Goal: Entertainment & Leisure: Browse casually

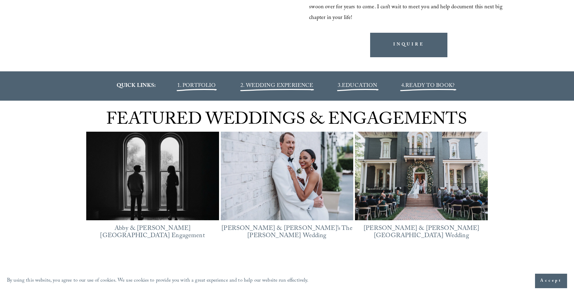
scroll to position [1176, 0]
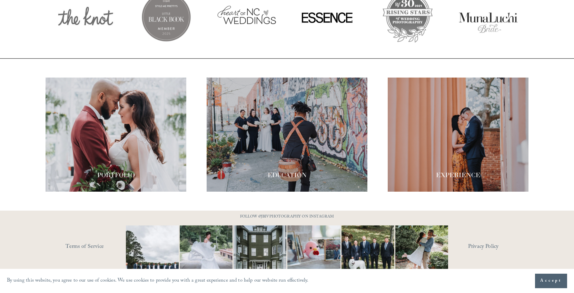
click at [555, 281] on span "Accept" at bounding box center [551, 281] width 22 height 7
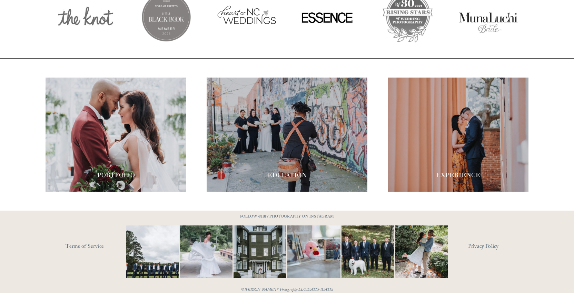
click at [95, 242] on link "Terms of Service" at bounding box center [106, 247] width 80 height 11
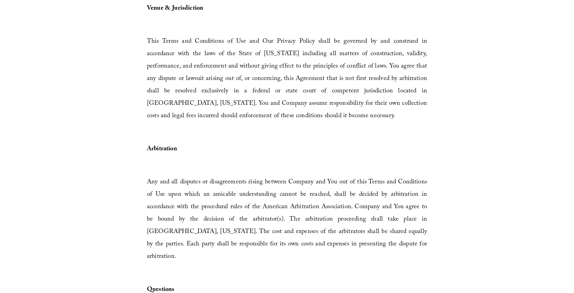
scroll to position [2071, 0]
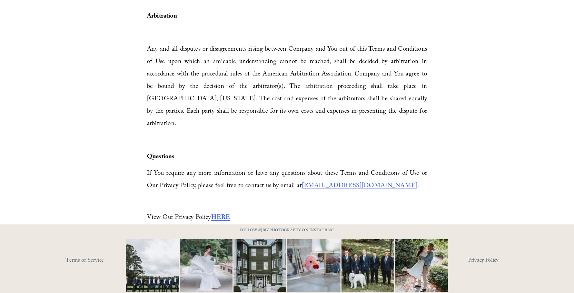
click at [147, 254] on img at bounding box center [152, 265] width 79 height 53
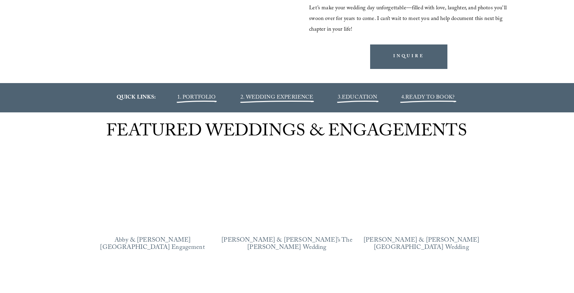
scroll to position [1176, 0]
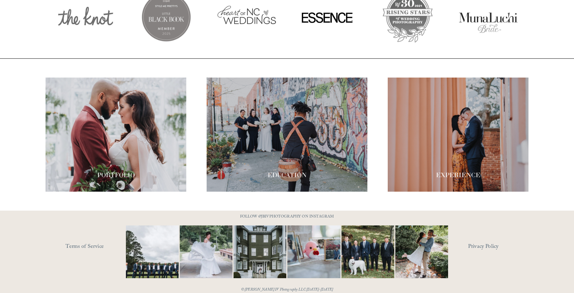
click at [480, 242] on link "Privacy Policy" at bounding box center [498, 247] width 60 height 11
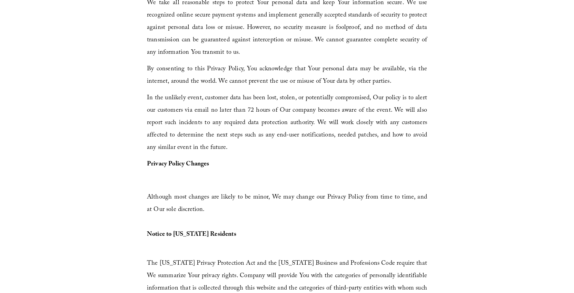
scroll to position [4858, 0]
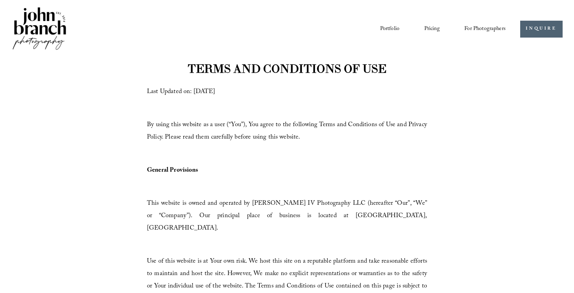
click at [385, 26] on link "Portfolio" at bounding box center [389, 29] width 19 height 12
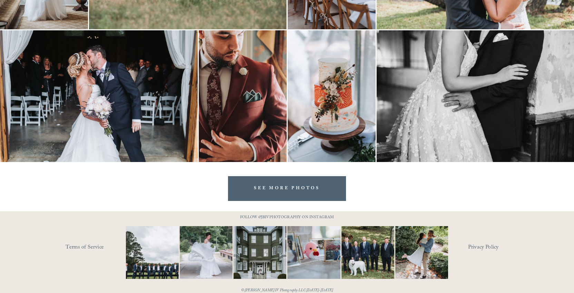
scroll to position [2236, 0]
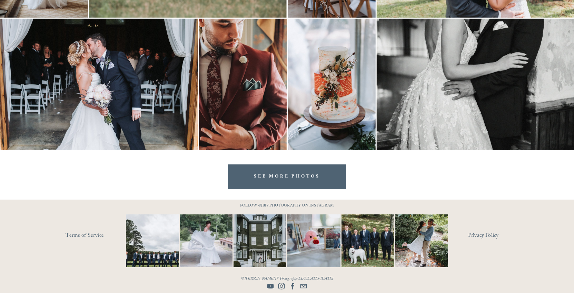
click at [274, 167] on link "SEE MORE PHOTOS" at bounding box center [287, 177] width 118 height 24
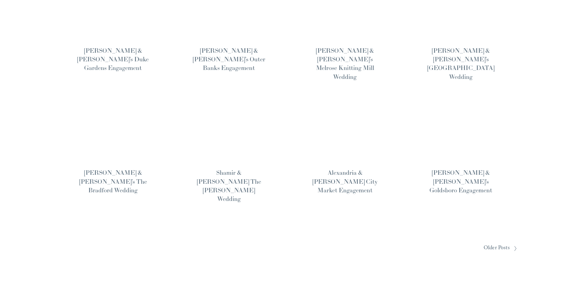
scroll to position [467, 0]
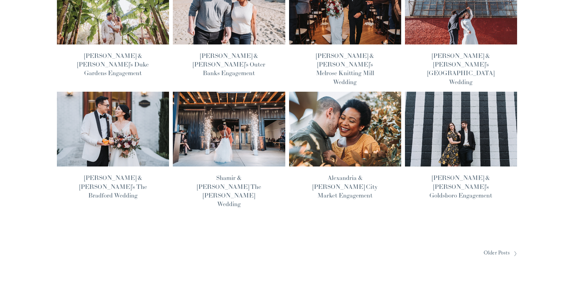
click at [493, 248] on span "Older Posts" at bounding box center [497, 253] width 26 height 11
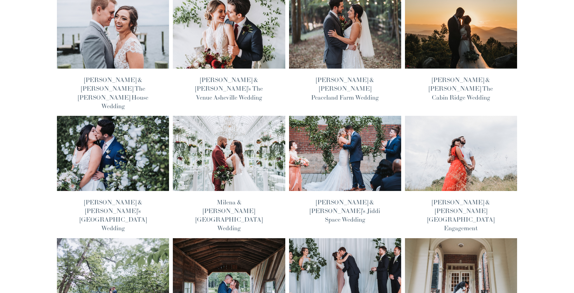
scroll to position [79, 0]
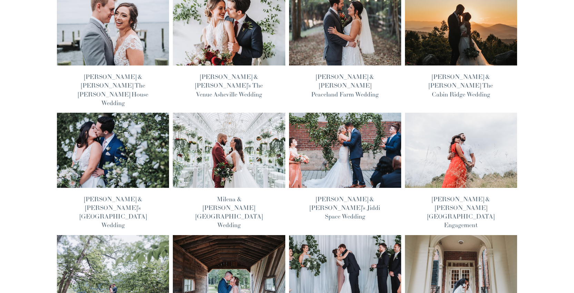
click at [138, 39] on img at bounding box center [113, 28] width 113 height 76
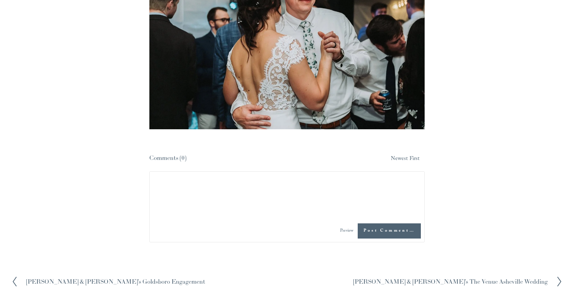
scroll to position [14145, 0]
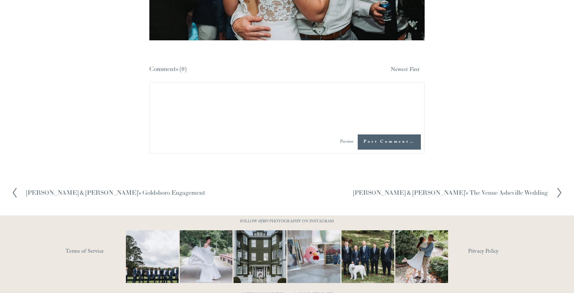
click at [508, 190] on h2 "[PERSON_NAME] & [PERSON_NAME]'s The Venue Asheville Wedding" at bounding box center [450, 193] width 195 height 6
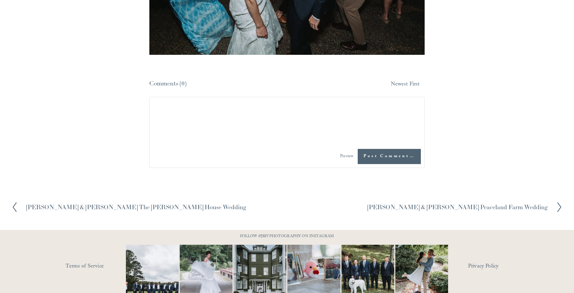
scroll to position [12856, 0]
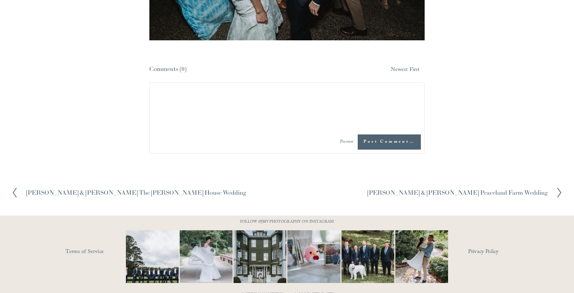
click at [461, 190] on h2 "[PERSON_NAME] & [PERSON_NAME] Peaceland Farm Wedding" at bounding box center [457, 193] width 180 height 6
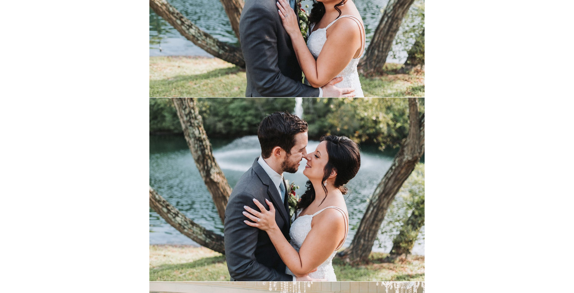
scroll to position [7006, 0]
